Goal: Information Seeking & Learning: Learn about a topic

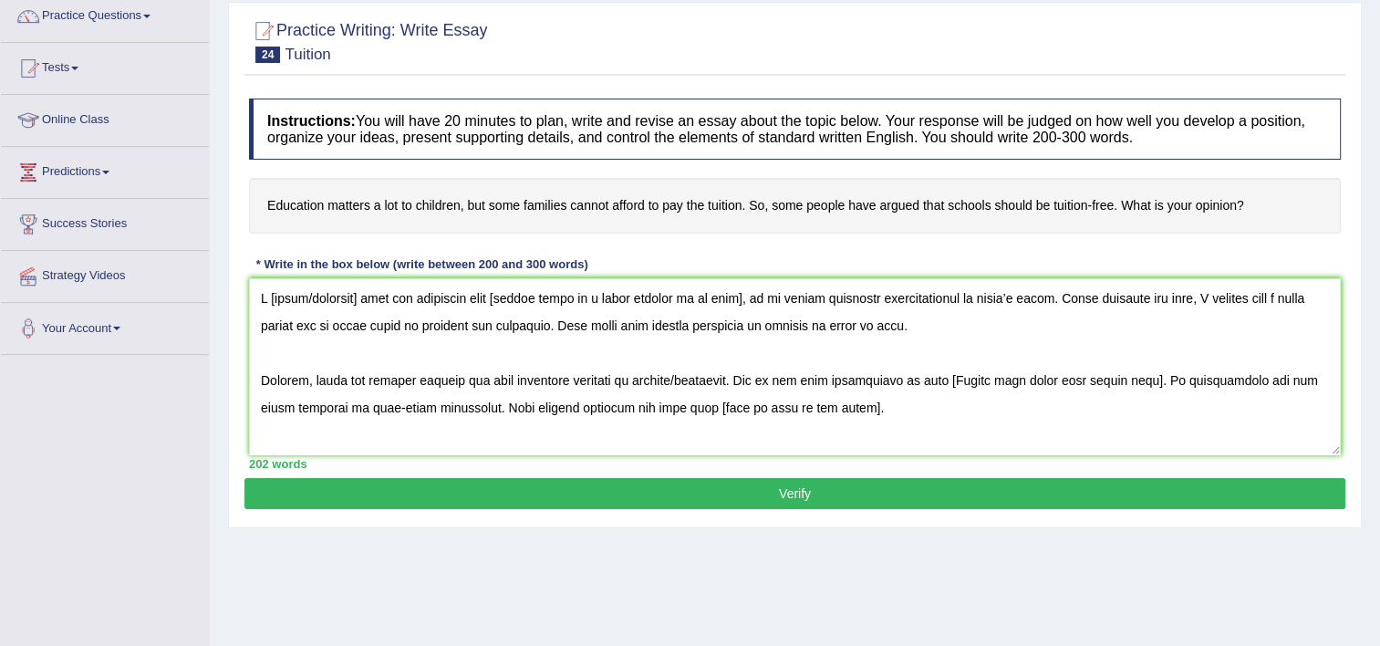
click at [358, 293] on textarea at bounding box center [795, 366] width 1092 height 177
click at [269, 292] on textarea at bounding box center [795, 366] width 1092 height 177
click at [438, 297] on textarea at bounding box center [795, 366] width 1092 height 177
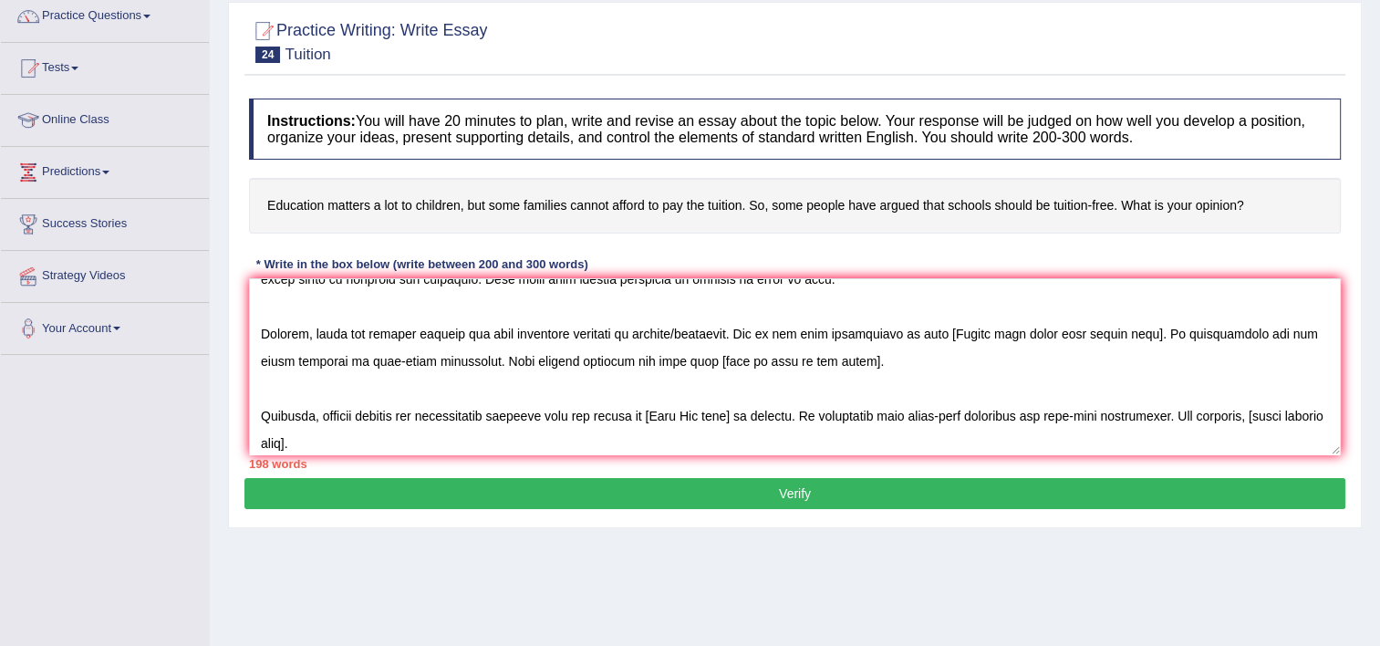
scroll to position [58, 0]
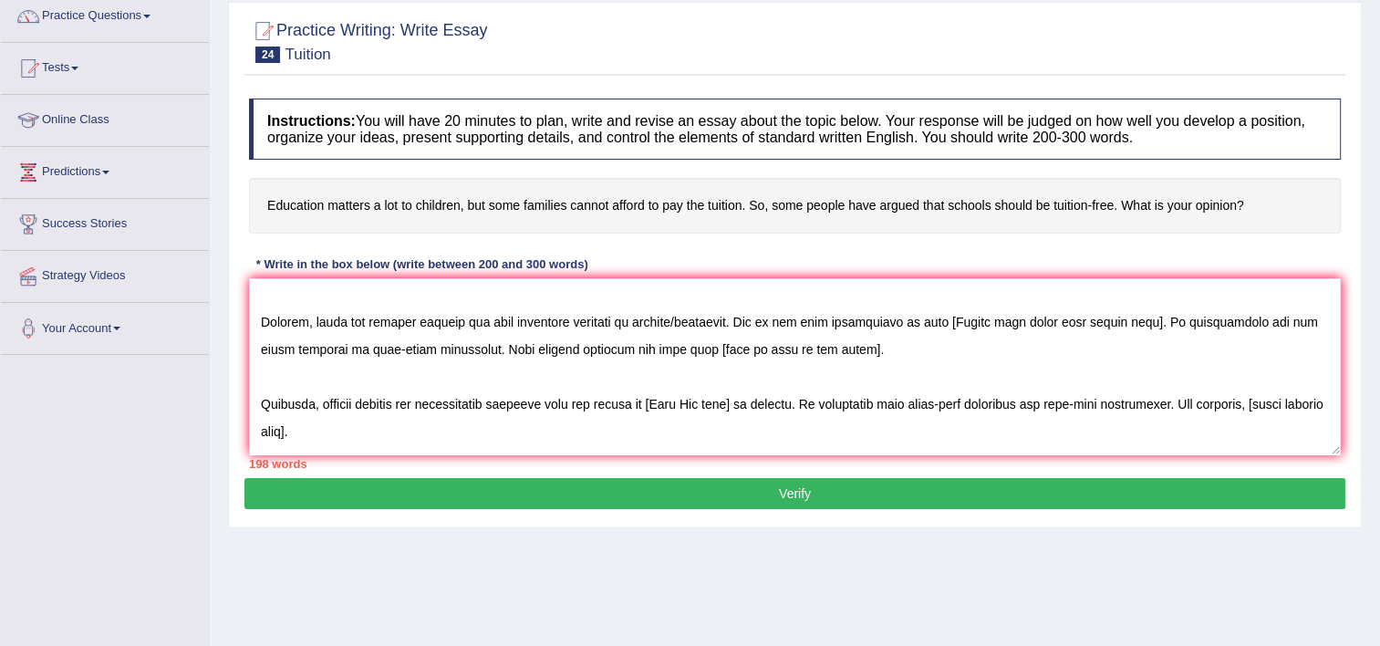
click at [730, 321] on textarea at bounding box center [795, 366] width 1092 height 177
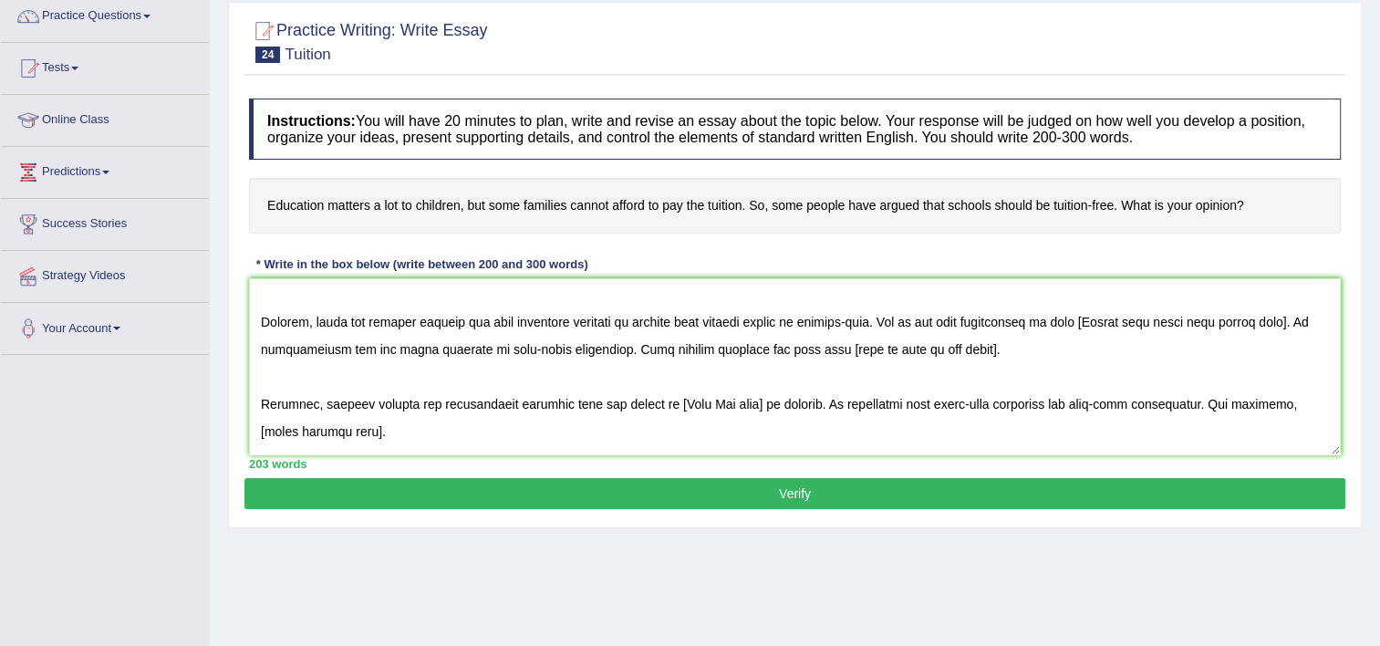
click at [1075, 318] on textarea at bounding box center [795, 366] width 1092 height 177
click at [891, 347] on textarea at bounding box center [795, 366] width 1092 height 177
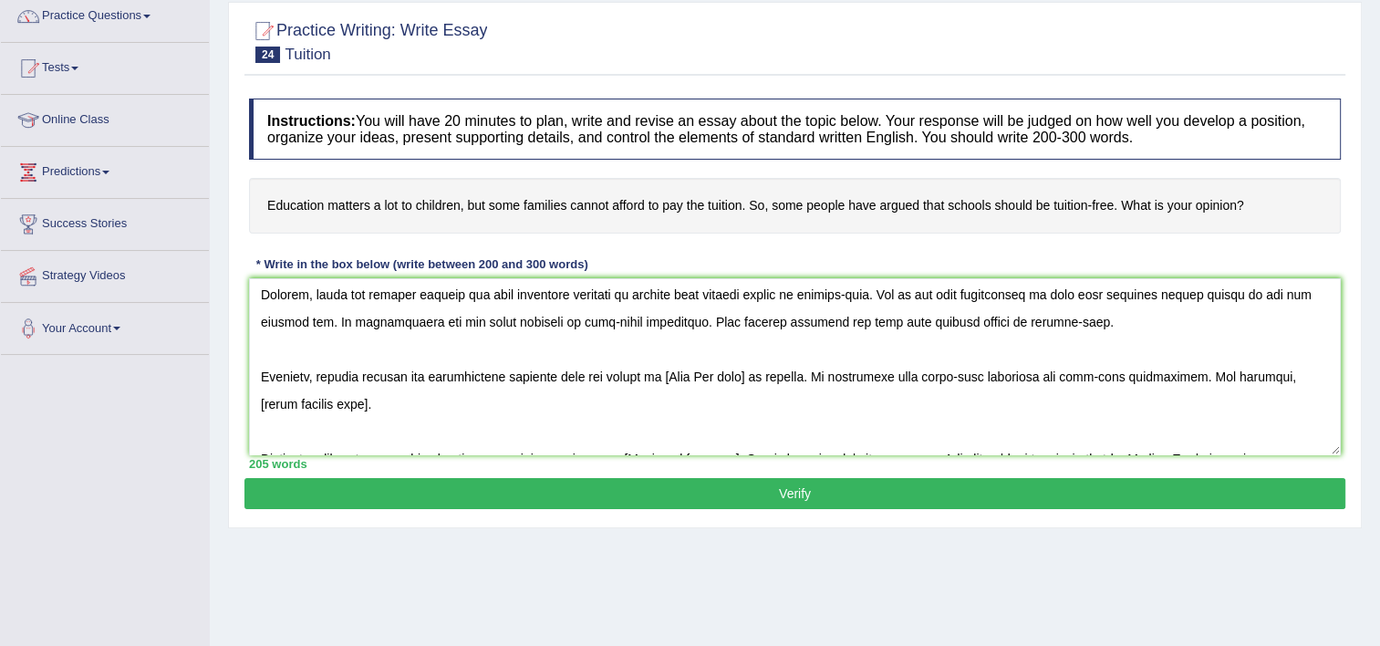
scroll to position [89, 0]
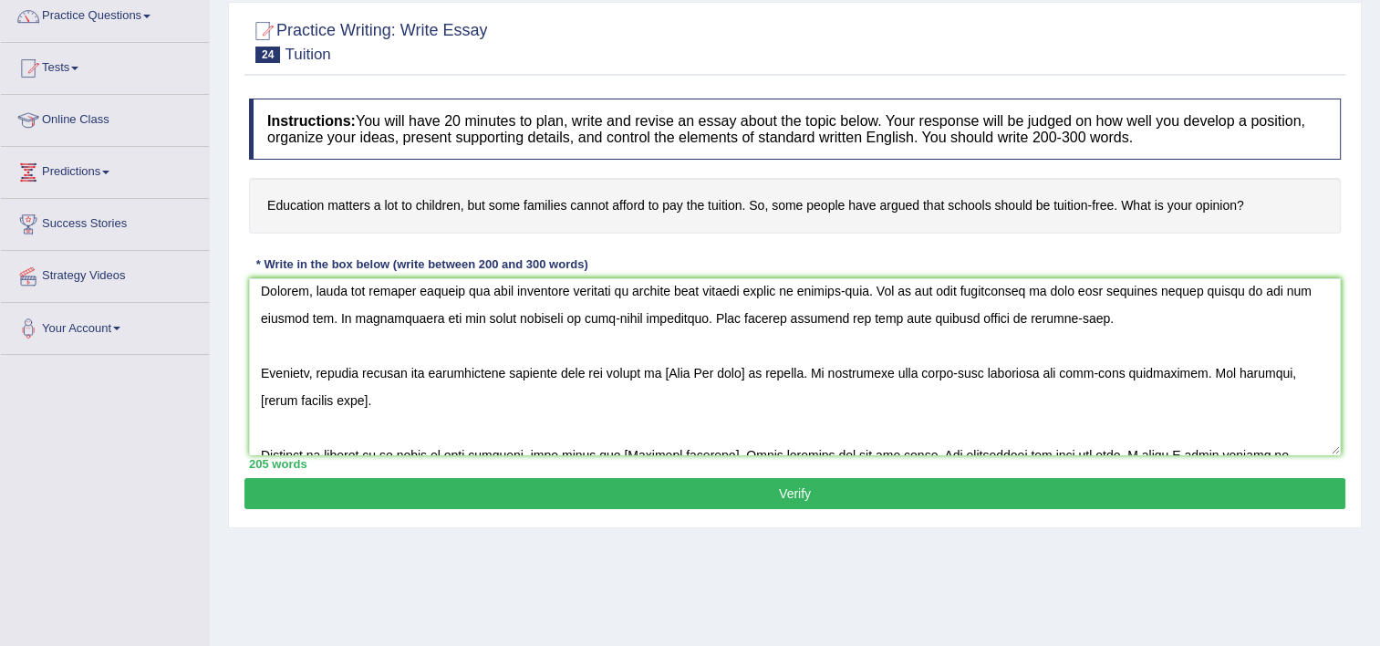
click at [660, 370] on textarea at bounding box center [795, 366] width 1092 height 177
click at [1221, 373] on textarea at bounding box center [795, 366] width 1092 height 177
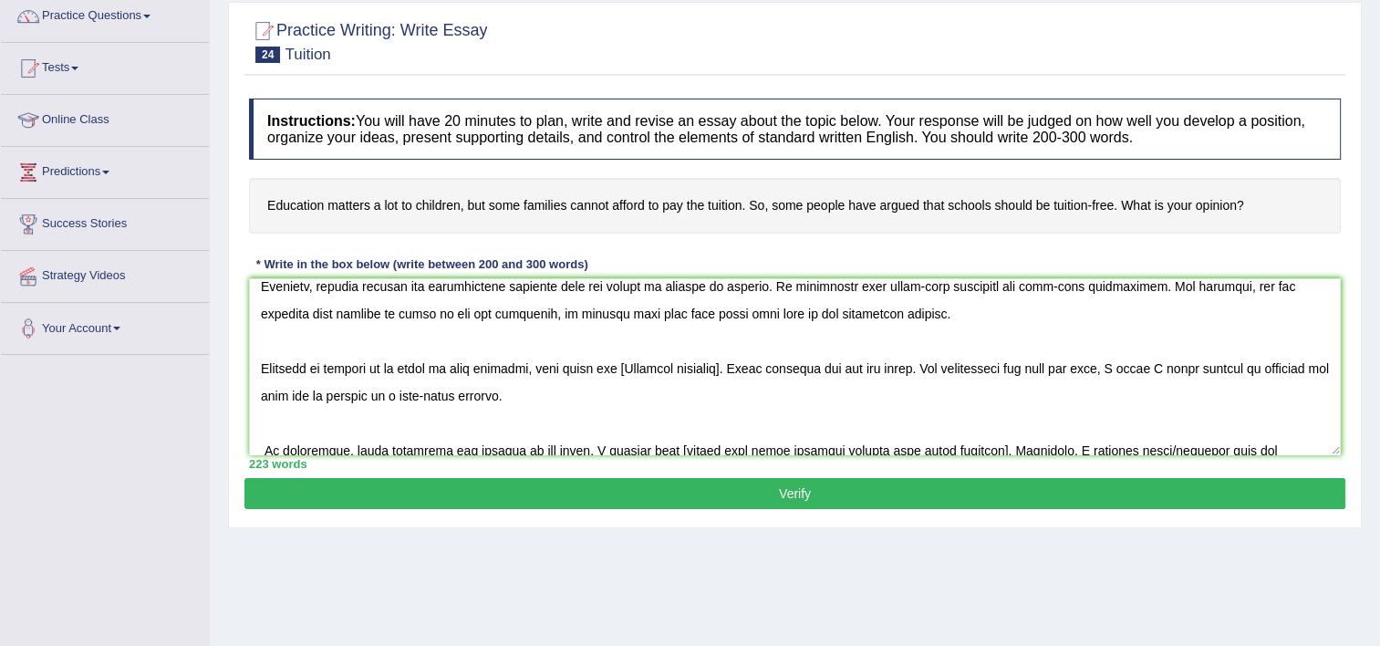
scroll to position [178, 0]
click at [629, 365] on textarea at bounding box center [795, 366] width 1092 height 177
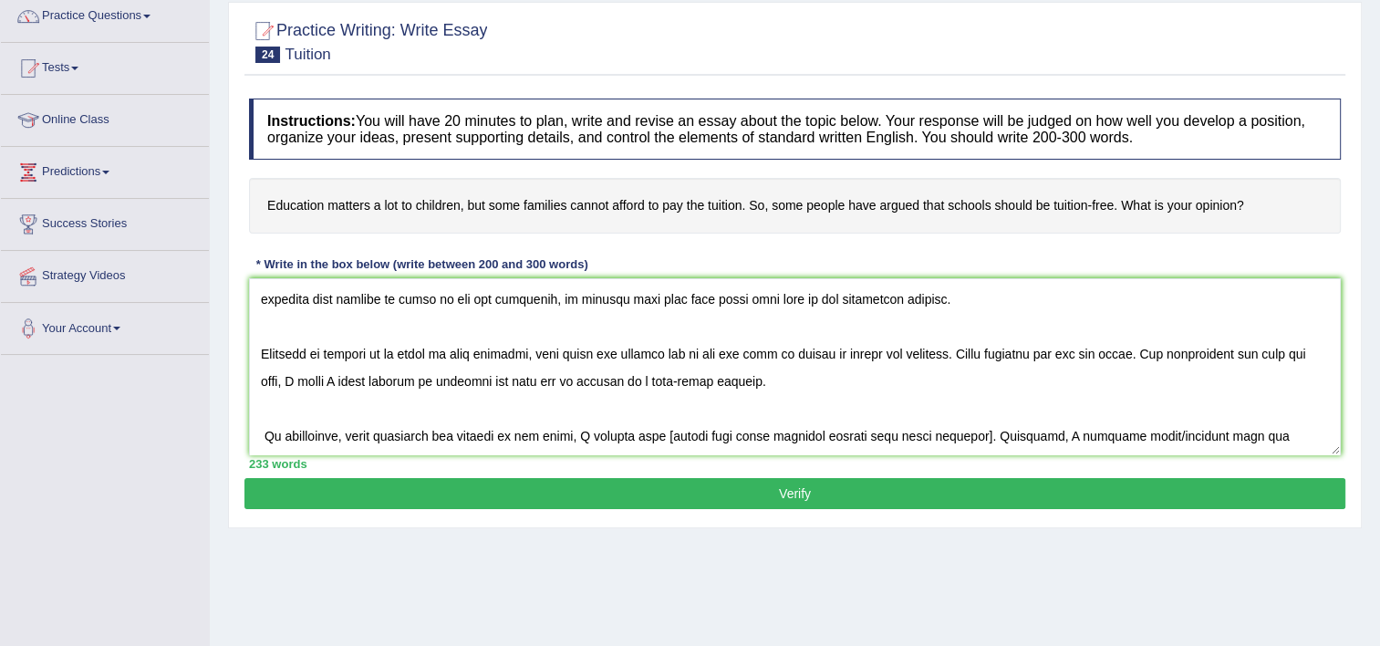
click at [647, 431] on textarea at bounding box center [795, 366] width 1092 height 177
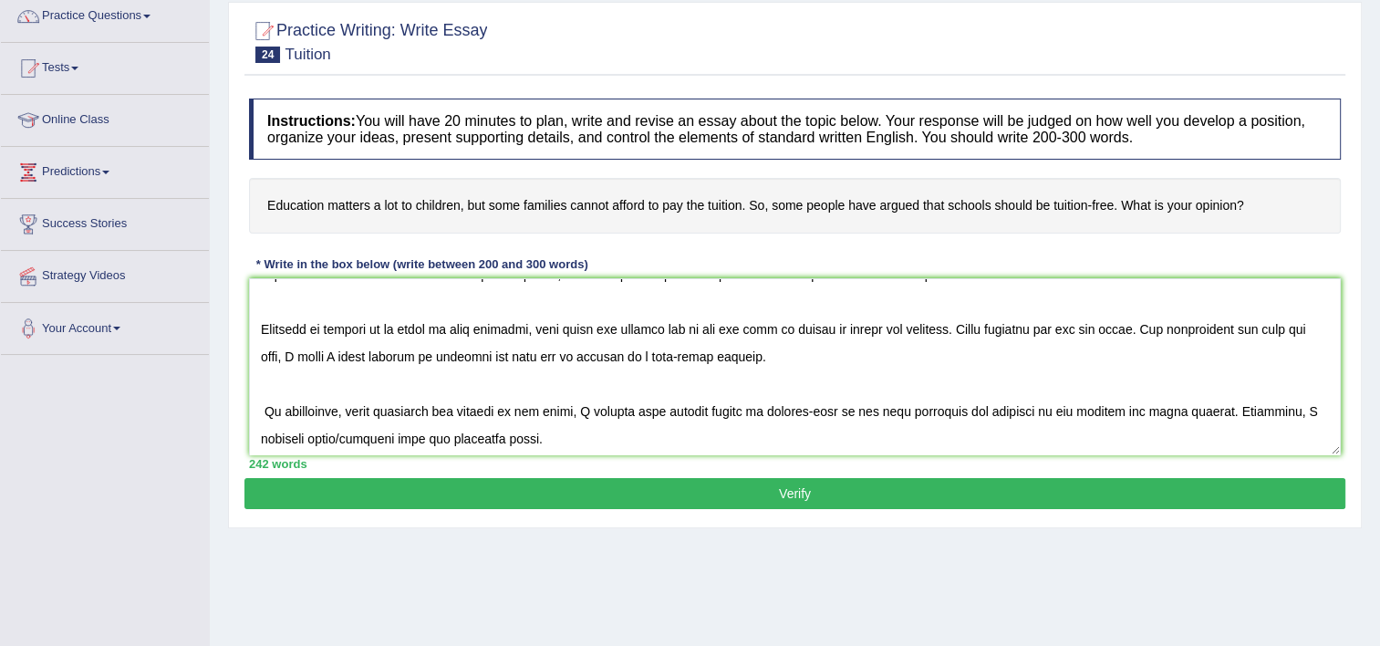
scroll to position [219, 0]
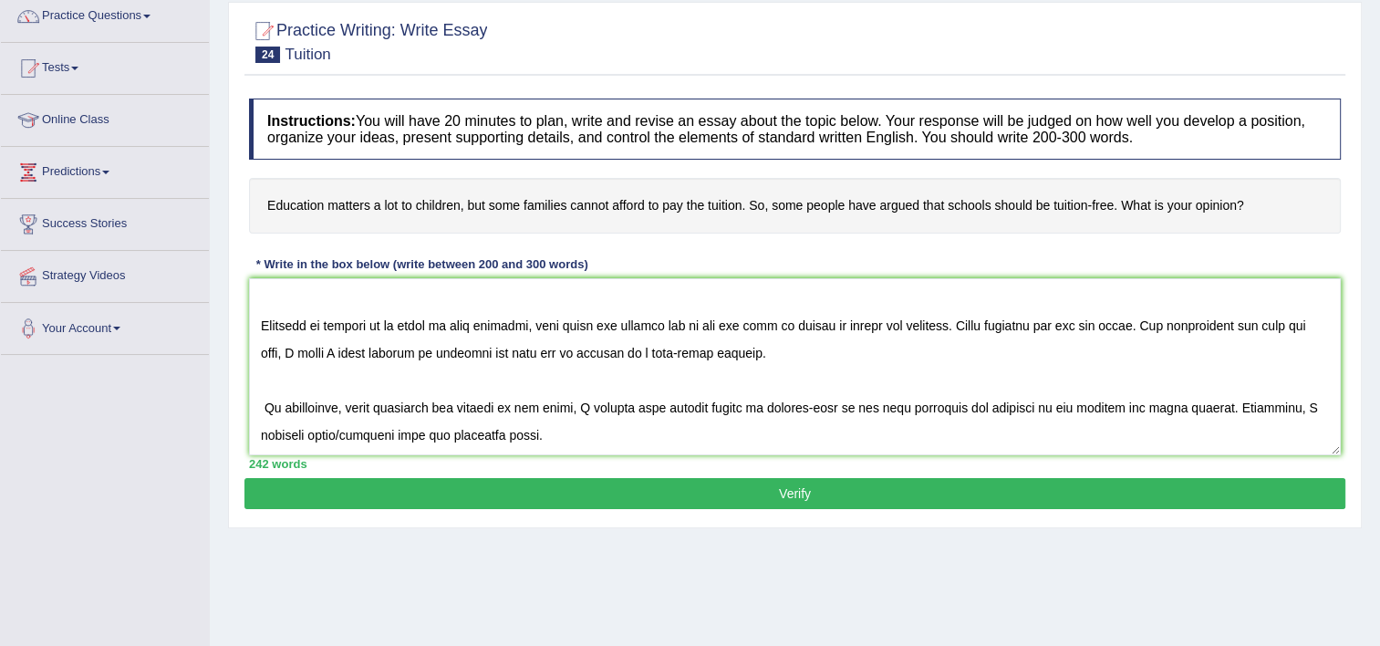
click at [394, 426] on textarea at bounding box center [795, 366] width 1092 height 177
type textarea "L ipsum dolo sit ametconse adip elitseddo eiusmod t inc ut laboreet, do ma aliq…"
click at [504, 491] on button "Verify" at bounding box center [794, 493] width 1101 height 31
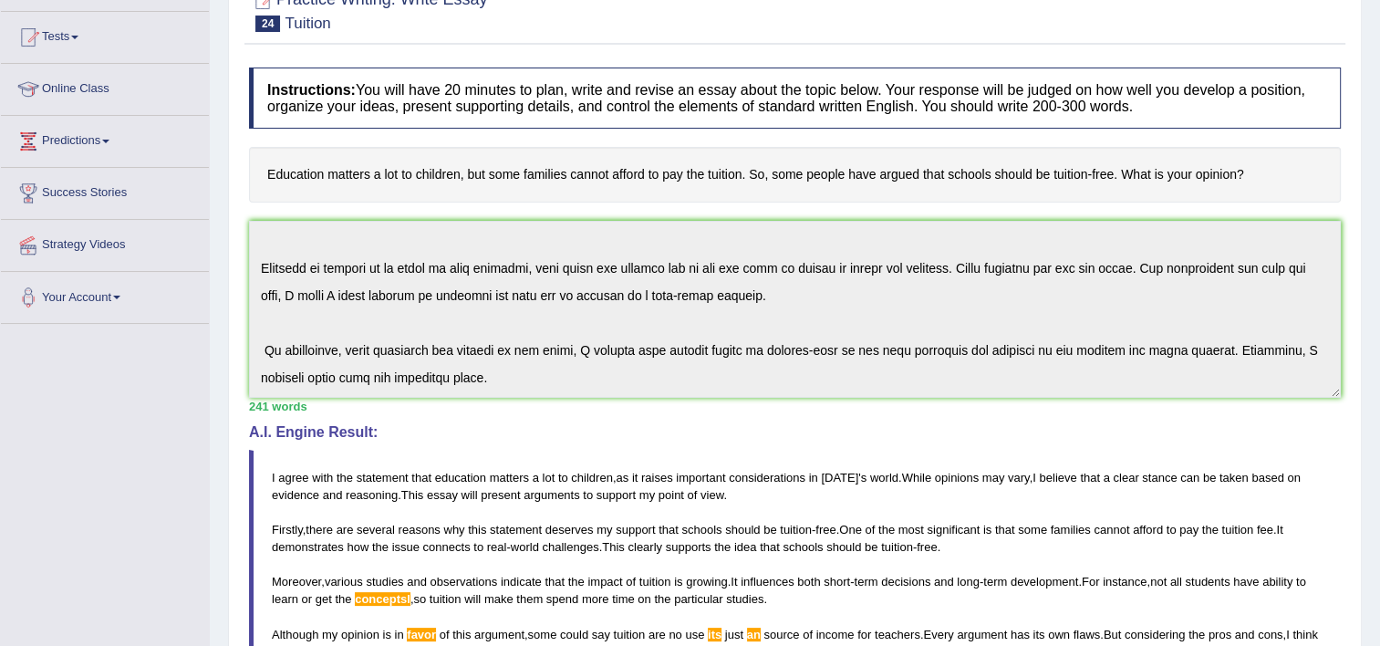
scroll to position [0, 0]
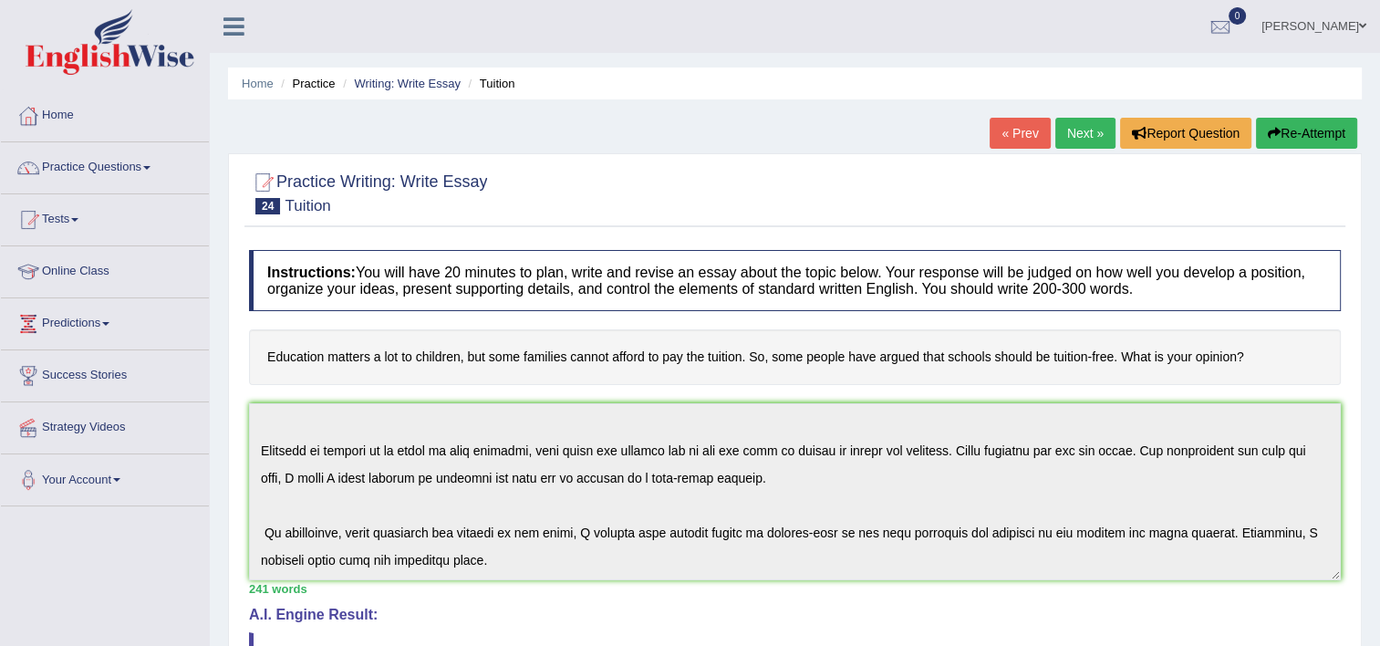
click at [1100, 122] on link "Next »" at bounding box center [1085, 133] width 60 height 31
